Goal: Information Seeking & Learning: Learn about a topic

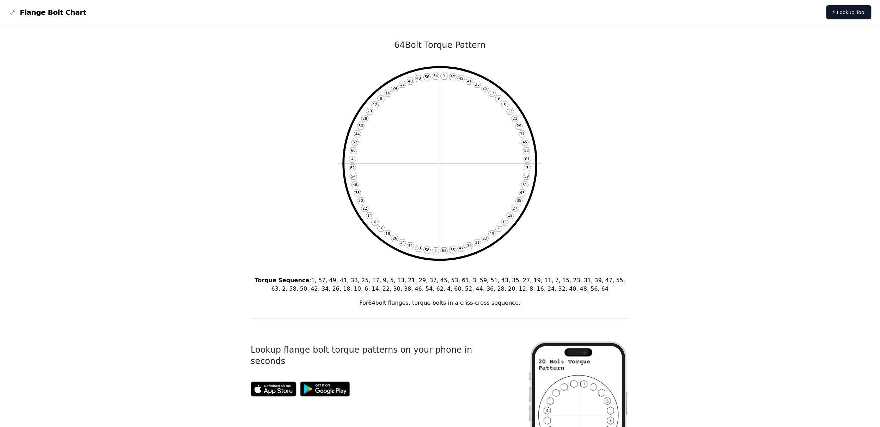
drag, startPoint x: 404, startPoint y: 116, endPoint x: 283, endPoint y: 93, distance: 122.7
click at [283, 93] on div "64 Bolt Torque Pattern 1 57 49 41 33 25 17 9 5 13 21 29 37 45 53 61 3 59 51 43 …" at bounding box center [440, 425] width 379 height 801
